Goal: Task Accomplishment & Management: Complete application form

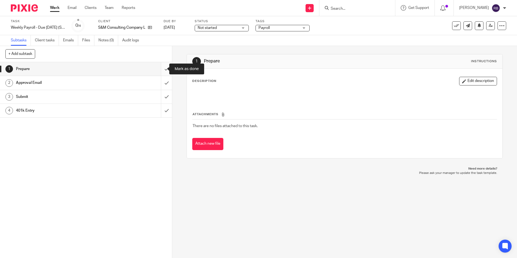
click at [161, 68] on input "submit" at bounding box center [86, 69] width 172 height 14
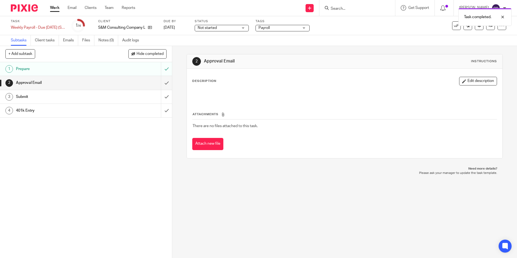
click at [54, 6] on link "Work" at bounding box center [54, 7] width 9 height 5
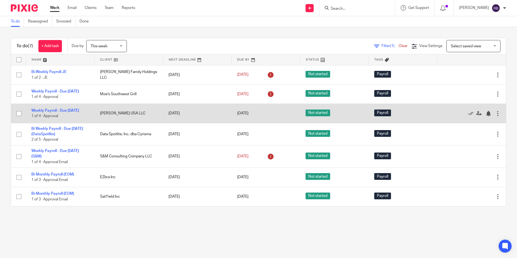
click at [50, 115] on td "Weekly Payroll - Due [DATE] 1 of 4 · Approval" at bounding box center [60, 113] width 69 height 19
click at [44, 115] on td "Weekly Payroll - Due Wednesday 1 of 4 · Approval" at bounding box center [60, 113] width 69 height 19
click at [48, 111] on link "Weekly Payroll - Due [DATE]" at bounding box center [55, 111] width 48 height 4
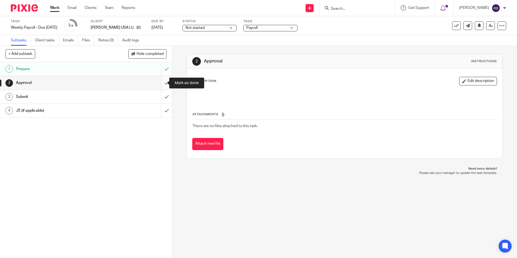
click at [161, 83] on input "submit" at bounding box center [86, 83] width 172 height 14
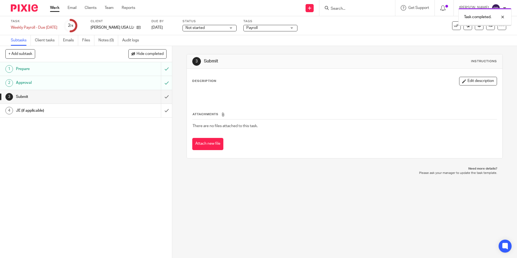
click at [161, 97] on input "submit" at bounding box center [86, 97] width 172 height 14
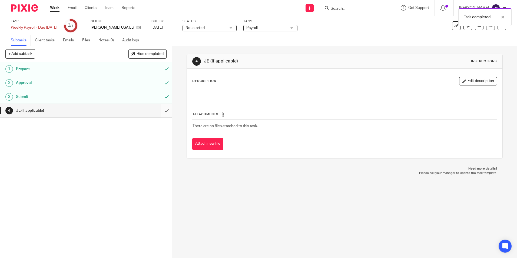
click at [162, 111] on input "submit" at bounding box center [86, 111] width 172 height 14
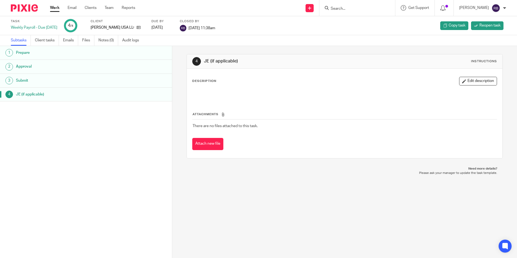
click at [57, 8] on link "Work" at bounding box center [54, 7] width 9 height 5
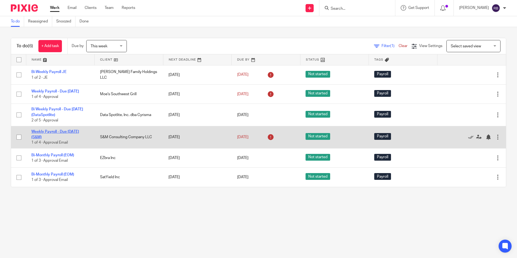
click at [54, 134] on link "Weekly Payroll - Due [DATE] (S&M)" at bounding box center [55, 134] width 48 height 9
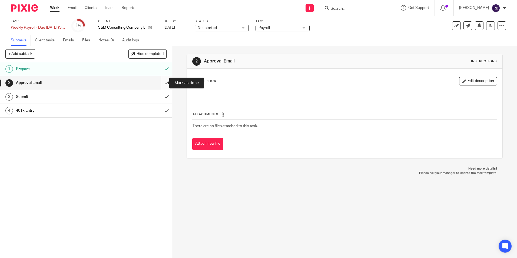
click at [162, 82] on input "submit" at bounding box center [86, 83] width 172 height 14
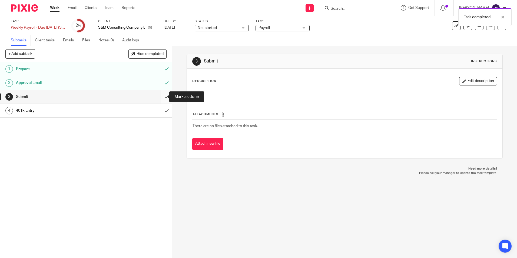
click at [161, 95] on input "submit" at bounding box center [86, 97] width 172 height 14
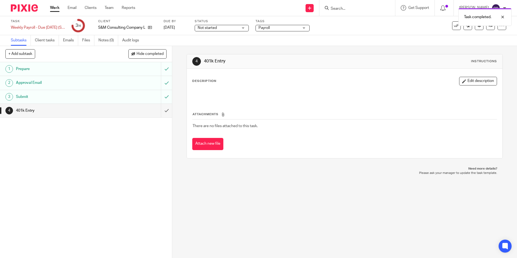
click at [55, 7] on link "Work" at bounding box center [54, 7] width 9 height 5
